Goal: Task Accomplishment & Management: Manage account settings

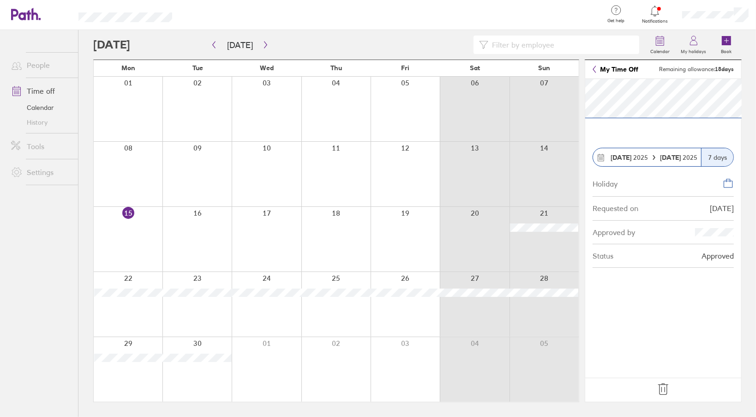
click at [671, 155] on strong "[DATE]" at bounding box center [671, 157] width 23 height 8
click at [661, 158] on strong "[DATE]" at bounding box center [671, 157] width 23 height 8
click at [712, 160] on div "7 days" at bounding box center [717, 157] width 32 height 18
click at [709, 157] on div "7 days" at bounding box center [717, 157] width 32 height 18
click at [672, 158] on strong "[DATE]" at bounding box center [671, 157] width 23 height 8
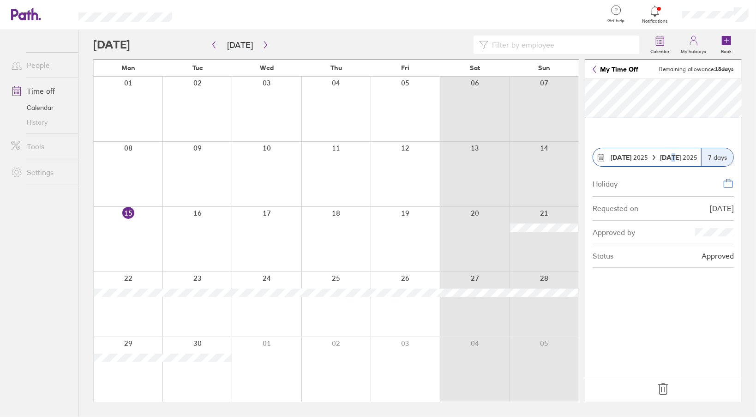
click at [668, 157] on strong "[DATE]" at bounding box center [671, 157] width 23 height 8
drag, startPoint x: 668, startPoint y: 157, endPoint x: 659, endPoint y: 180, distance: 24.4
click at [659, 180] on div "Holiday" at bounding box center [663, 183] width 141 height 26
